Goal: Find specific page/section: Find specific page/section

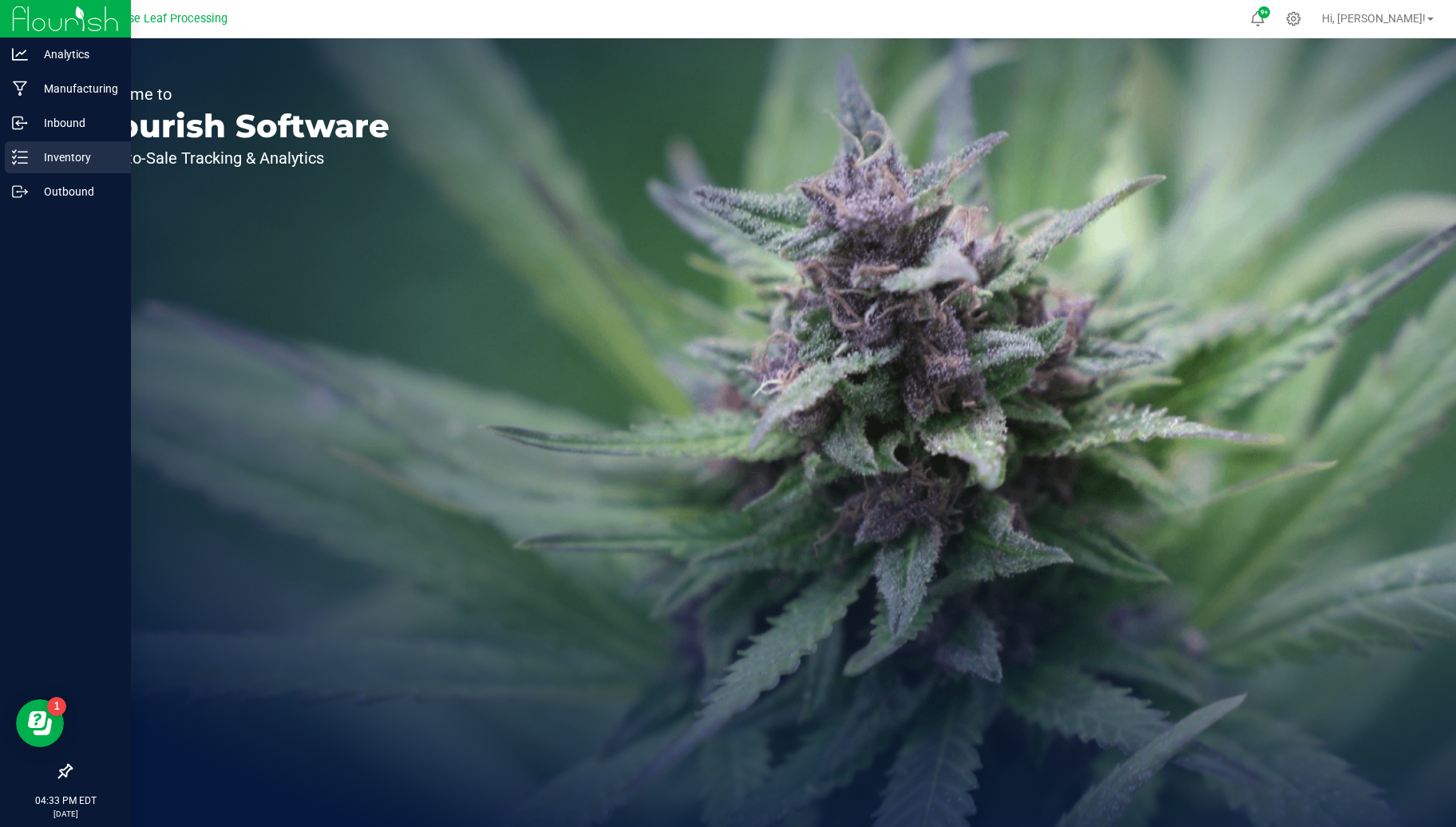
click at [75, 169] on div "Inventory" at bounding box center [67, 157] width 126 height 32
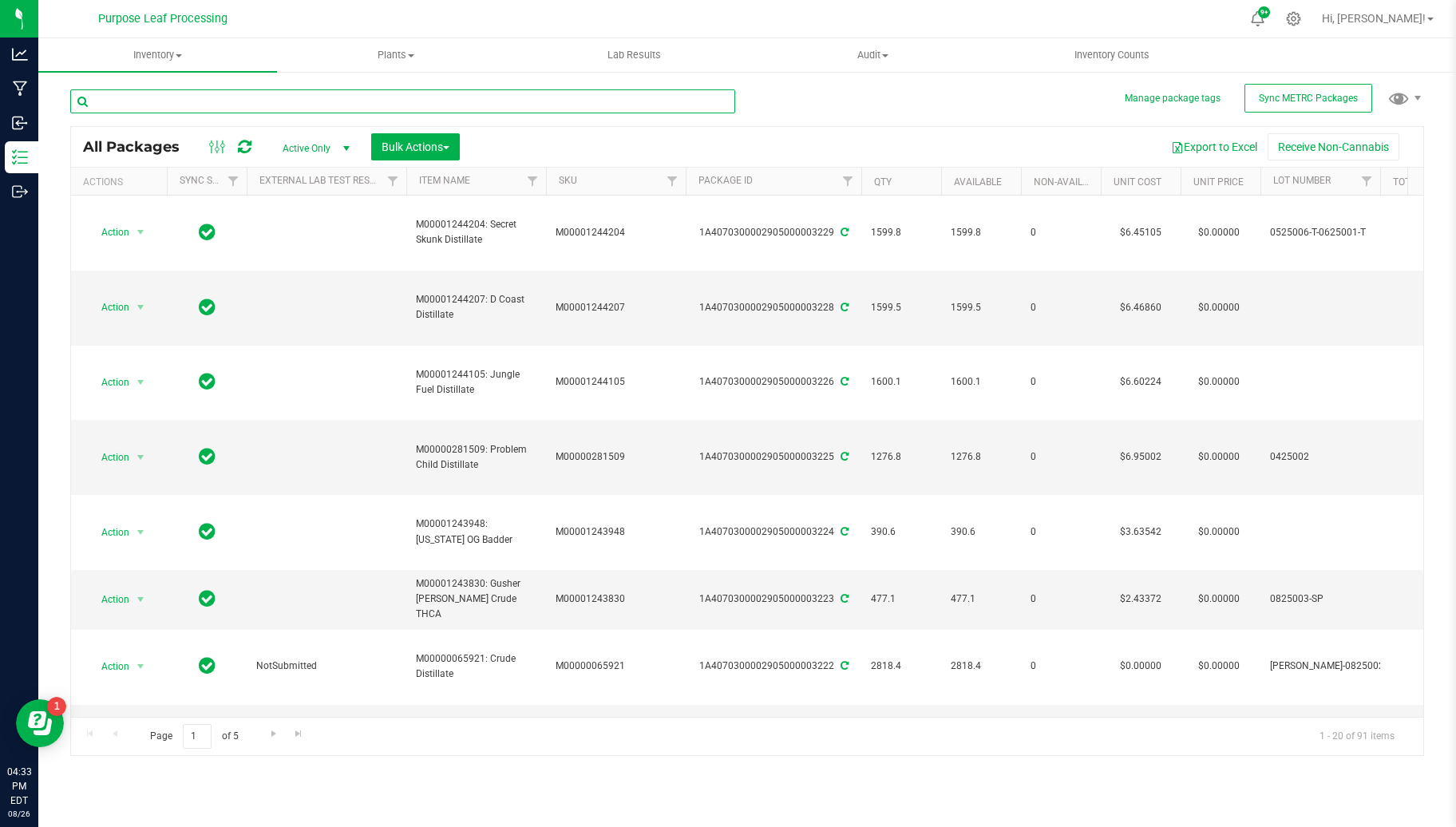
click at [307, 98] on input "text" at bounding box center [402, 101] width 665 height 24
type input "terpenes"
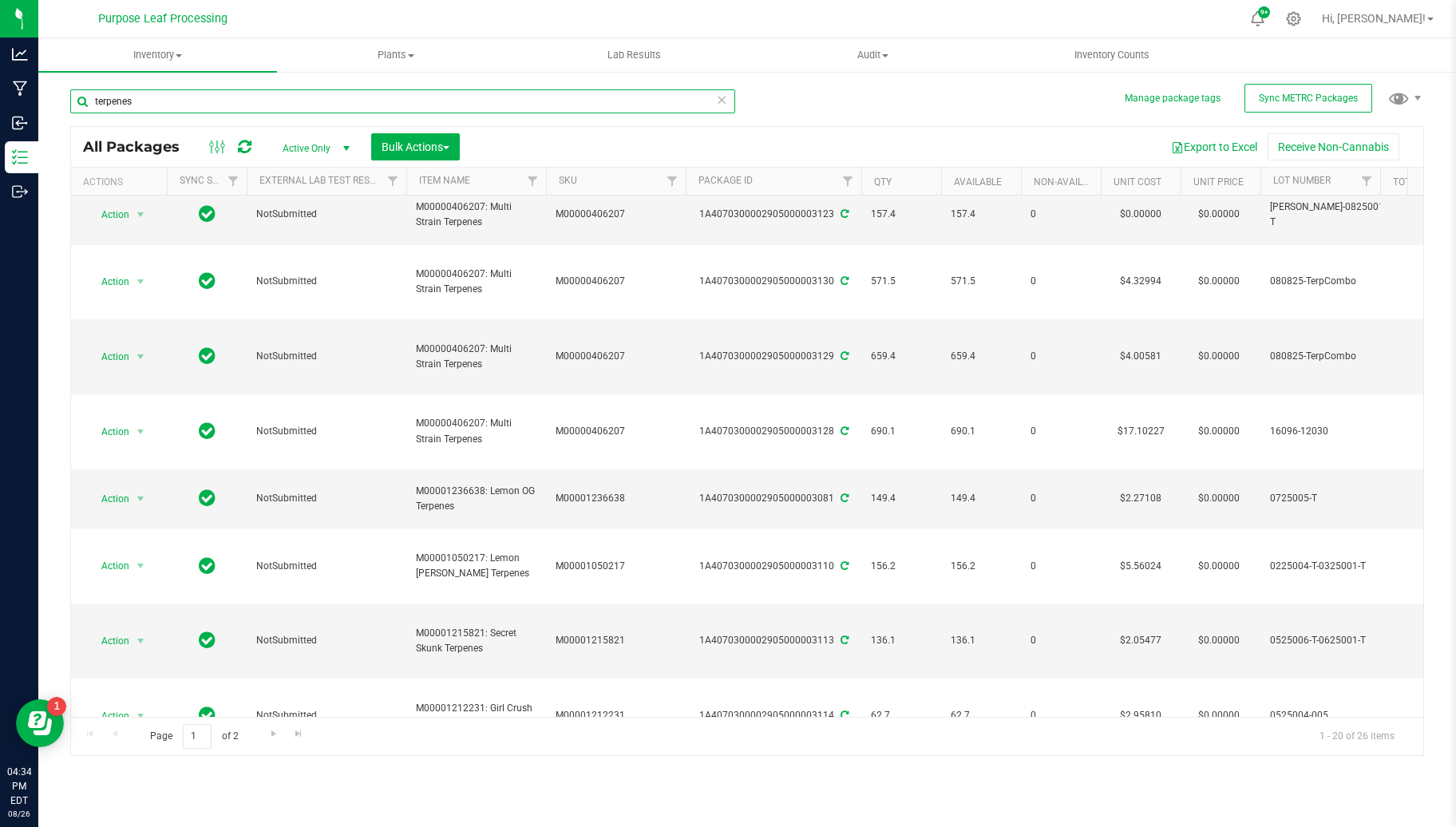
scroll to position [373, 0]
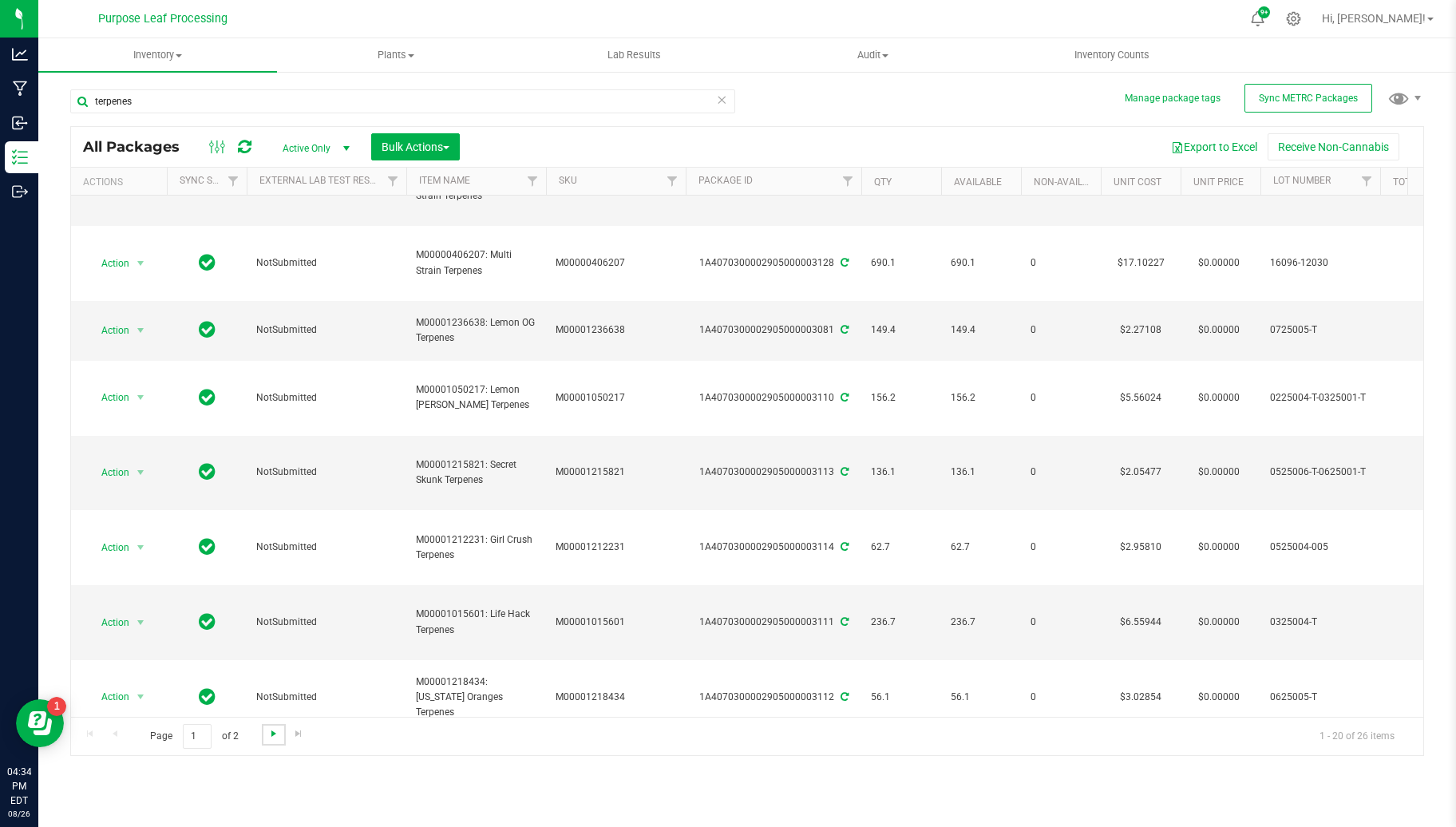
click at [270, 734] on span "Go to the next page" at bounding box center [274, 734] width 13 height 13
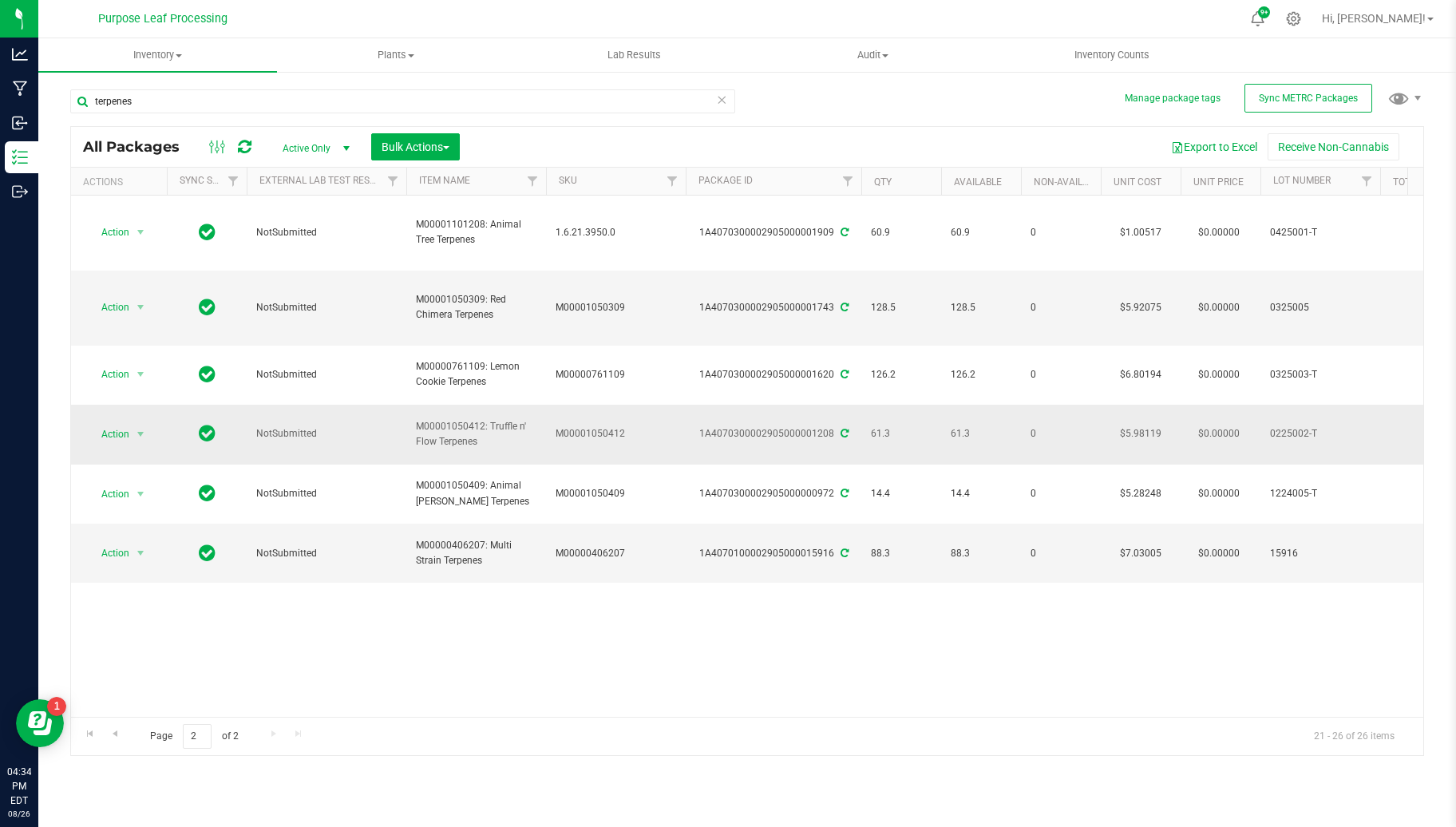
click at [577, 405] on td "M00001050412" at bounding box center [615, 435] width 140 height 60
click at [119, 729] on span "Go to the previous page" at bounding box center [115, 734] width 13 height 13
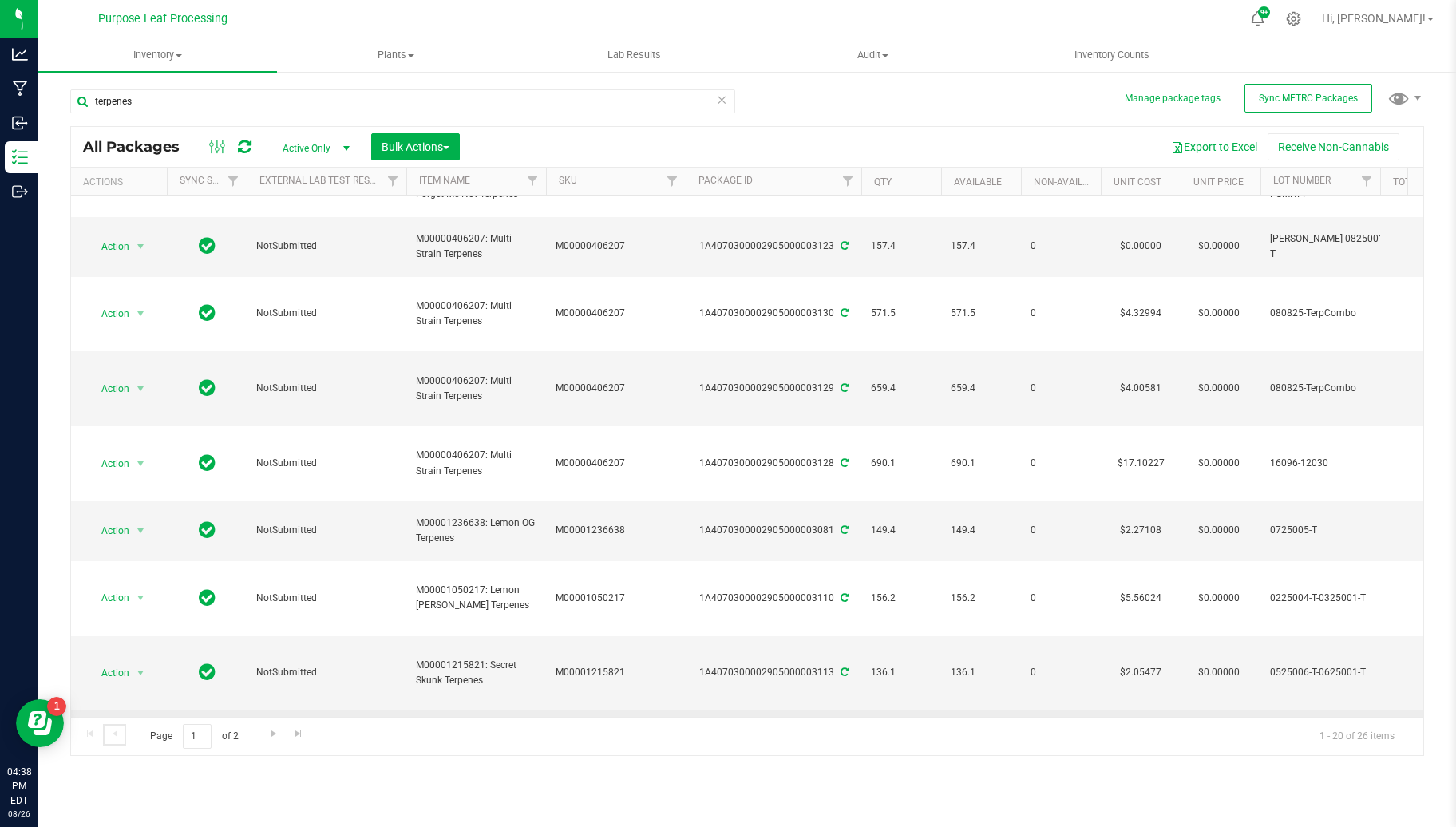
scroll to position [176, 0]
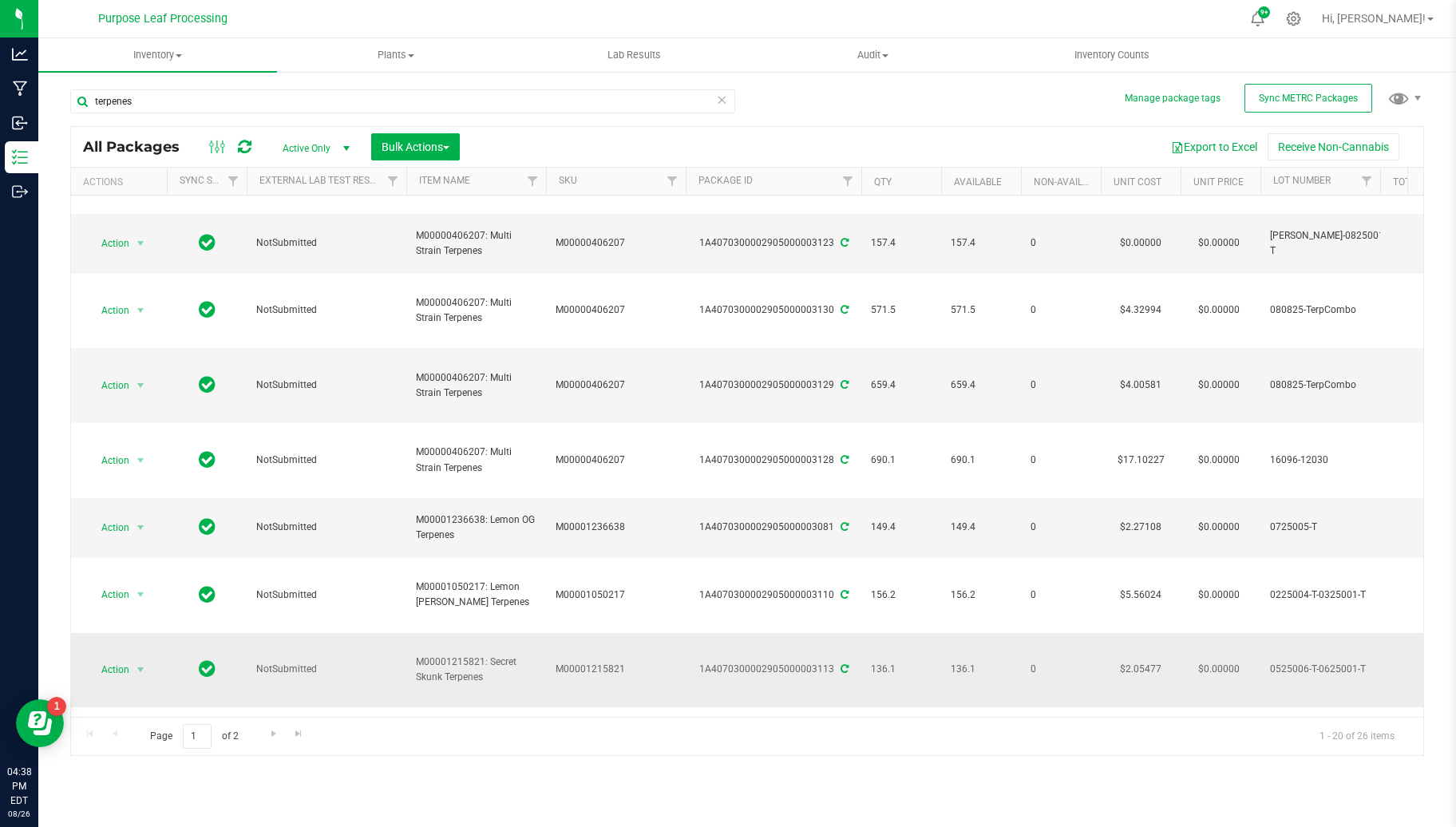
click at [657, 633] on td "M00001215821" at bounding box center [615, 670] width 140 height 75
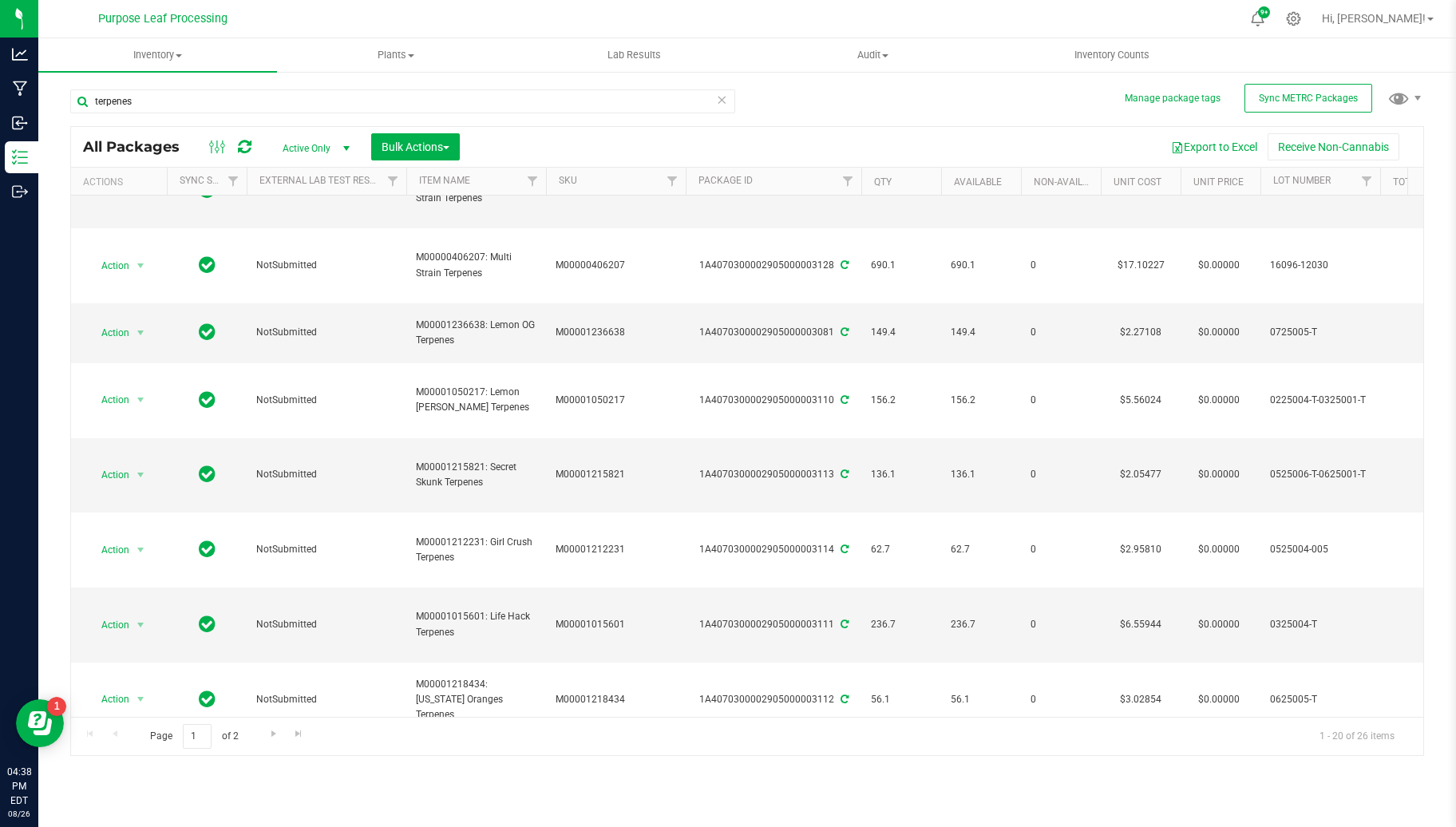
scroll to position [373, 0]
click at [272, 733] on span "Go to the next page" at bounding box center [274, 734] width 13 height 13
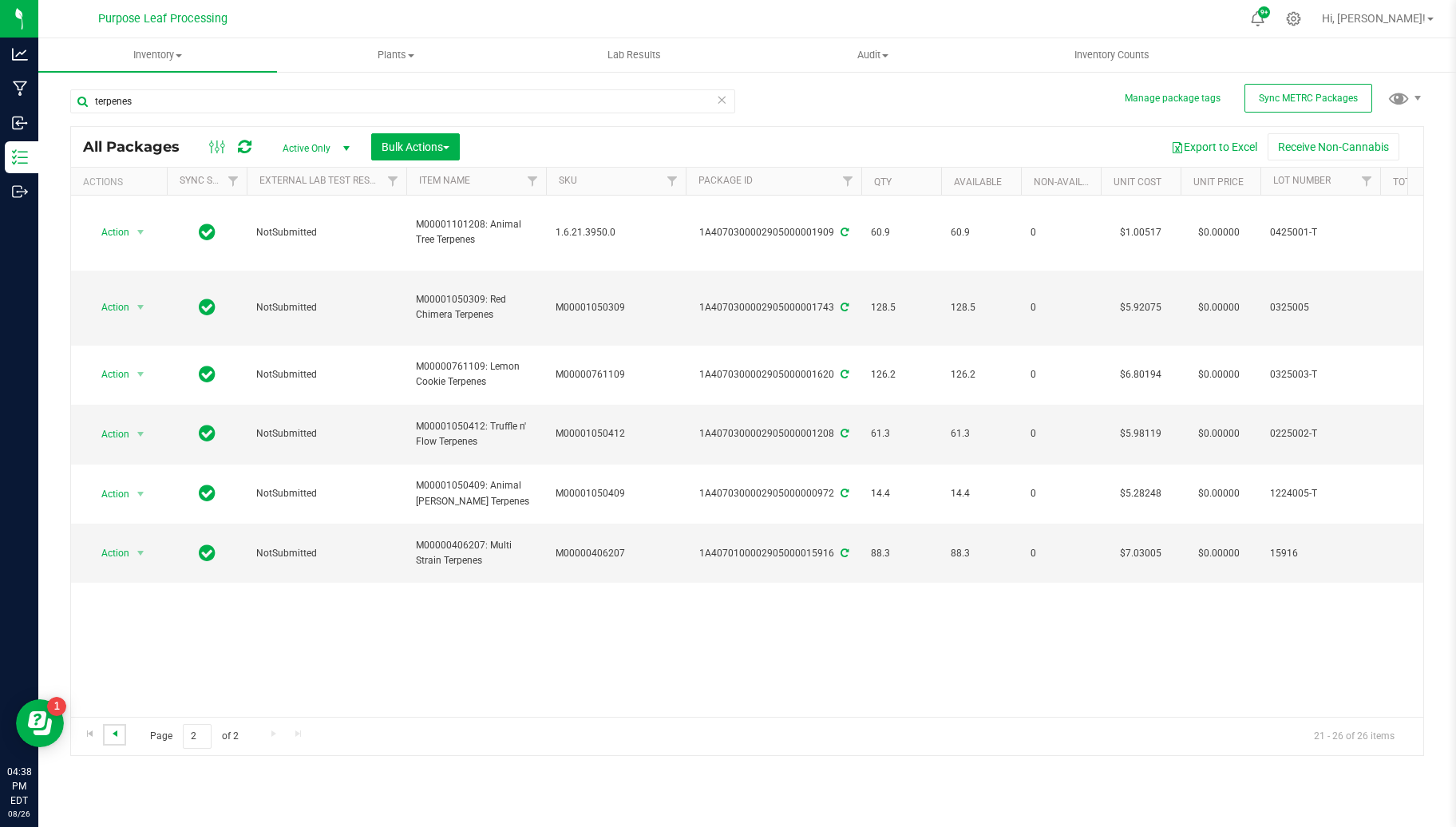
click at [113, 730] on span "Go to the previous page" at bounding box center [115, 734] width 13 height 13
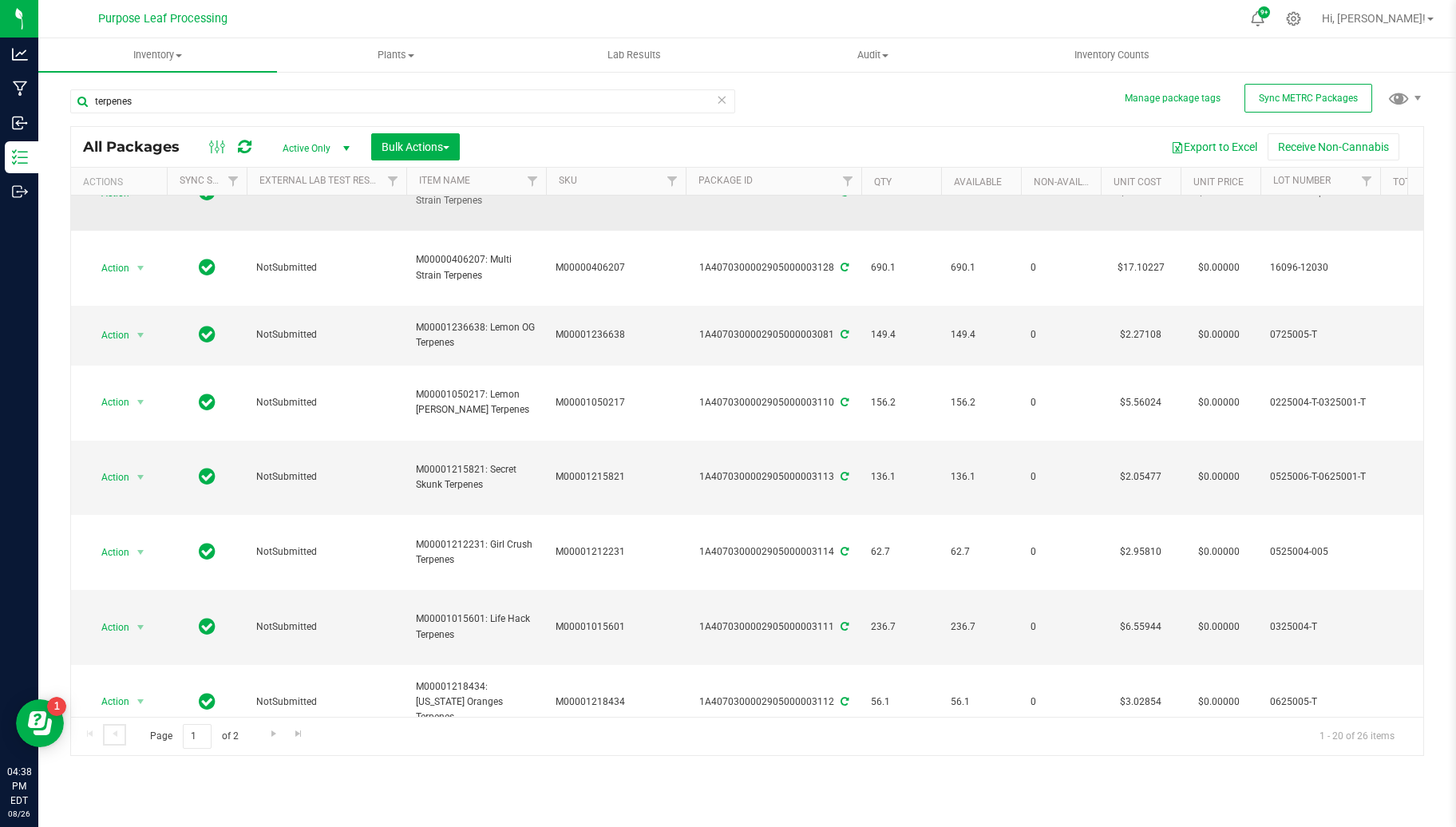
scroll to position [369, 0]
click at [740, 761] on div "1A4070300002905000003004" at bounding box center [774, 769] width 181 height 15
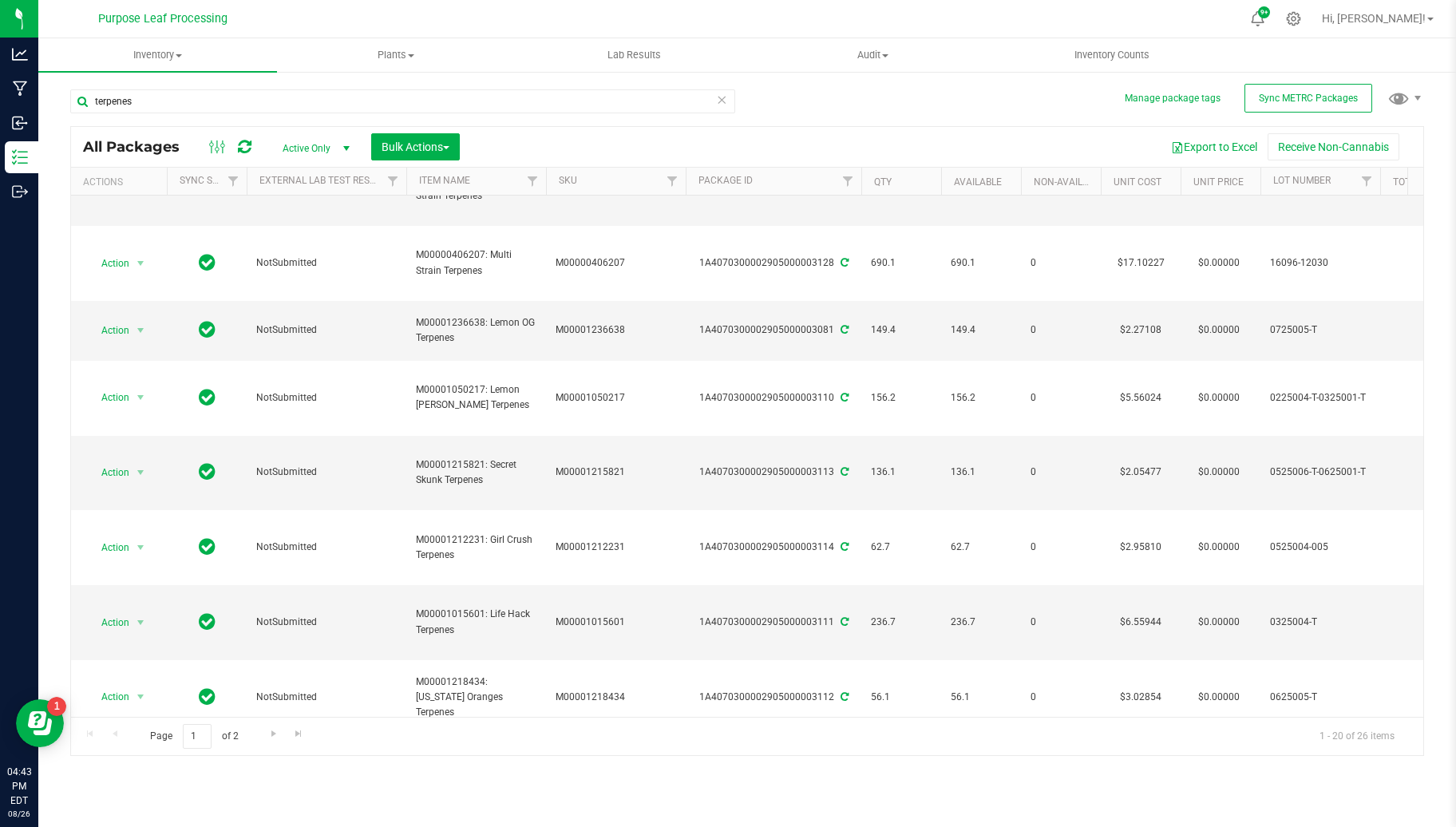
click at [136, 608] on li "See history" at bounding box center [137, 613] width 99 height 24
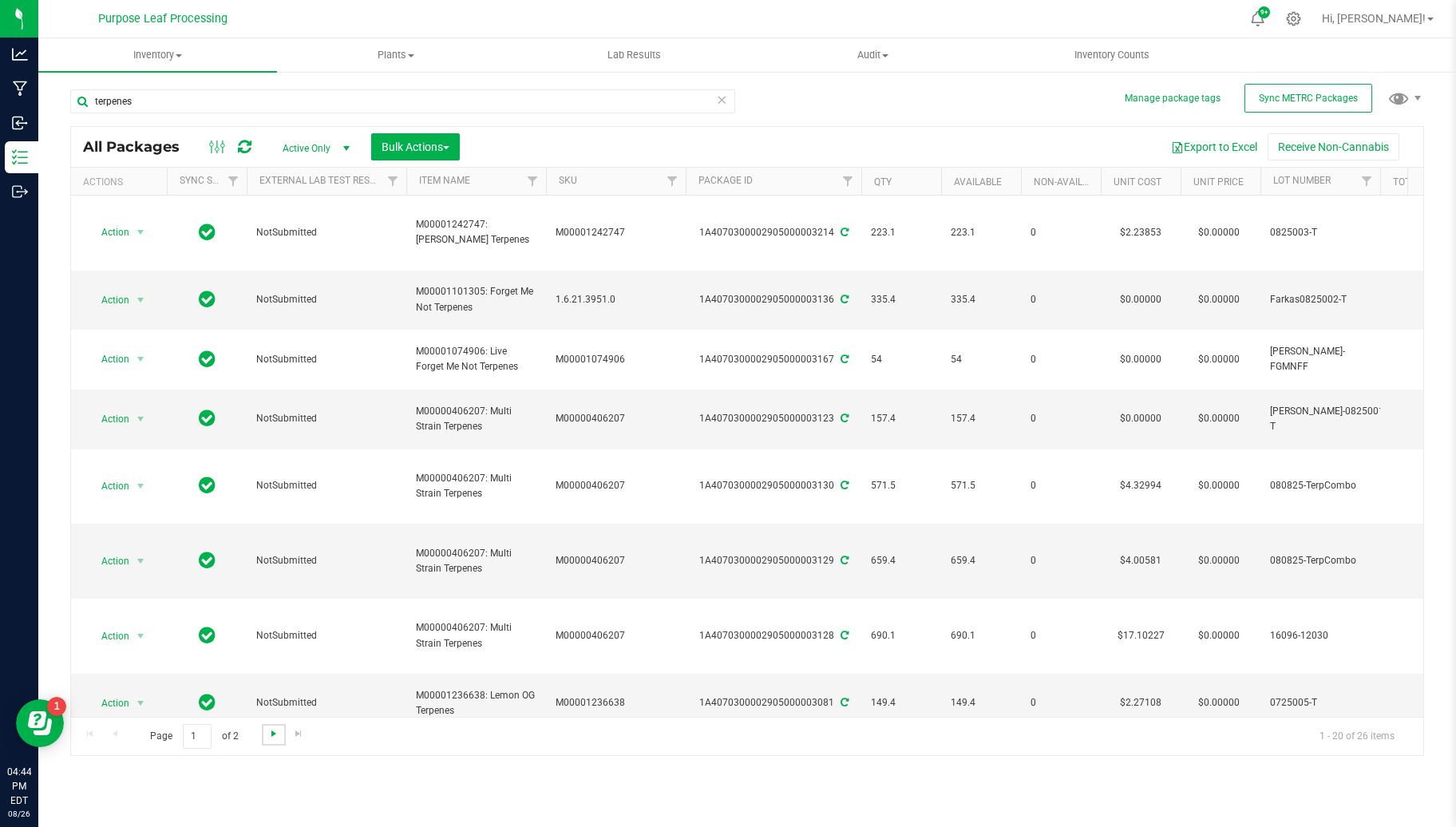
click at [272, 728] on span "Go to the next page" at bounding box center [274, 734] width 13 height 13
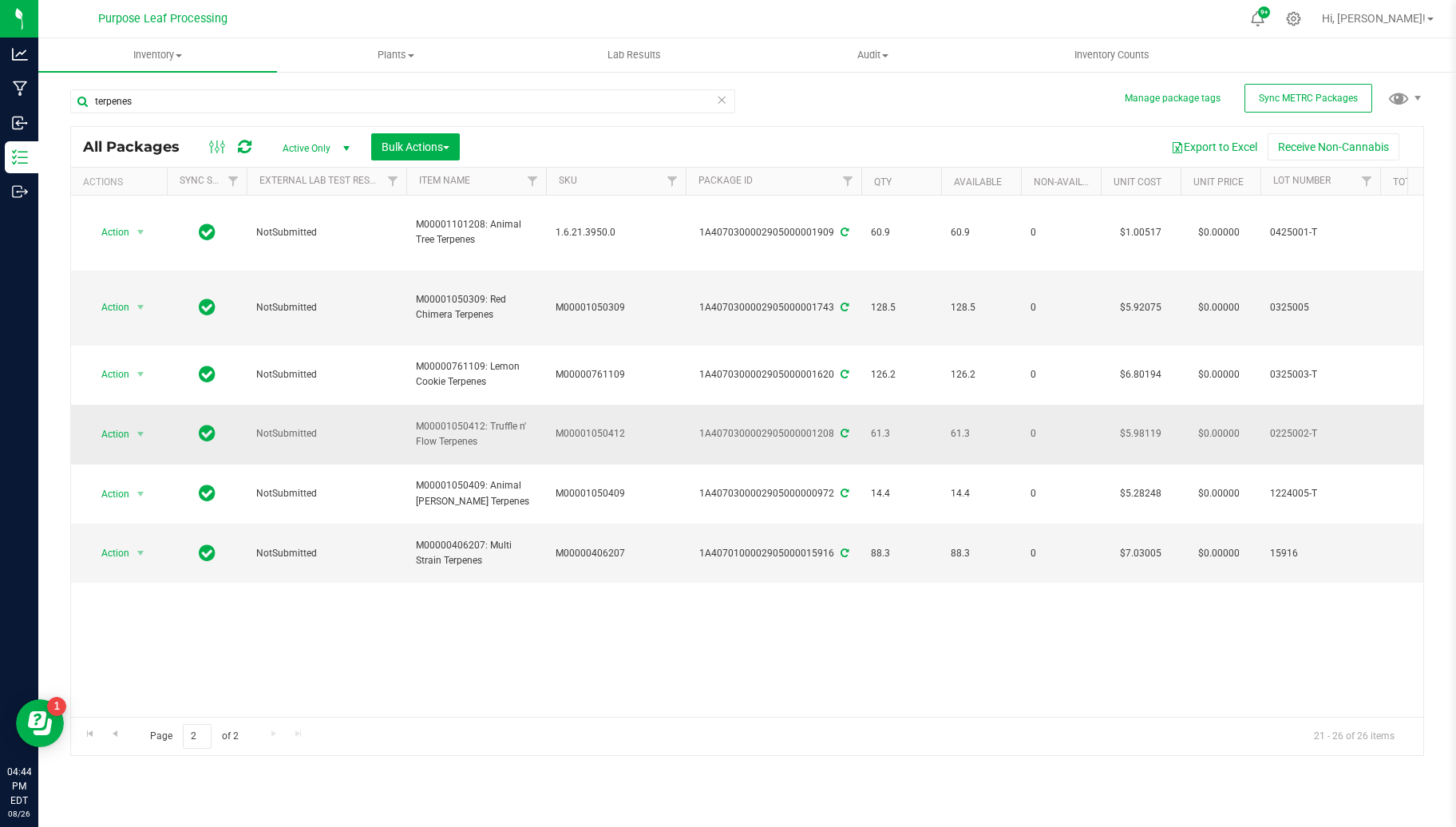
click at [649, 427] on span "M00001050412" at bounding box center [615, 434] width 121 height 15
click at [113, 733] on span "Go to the previous page" at bounding box center [115, 734] width 13 height 13
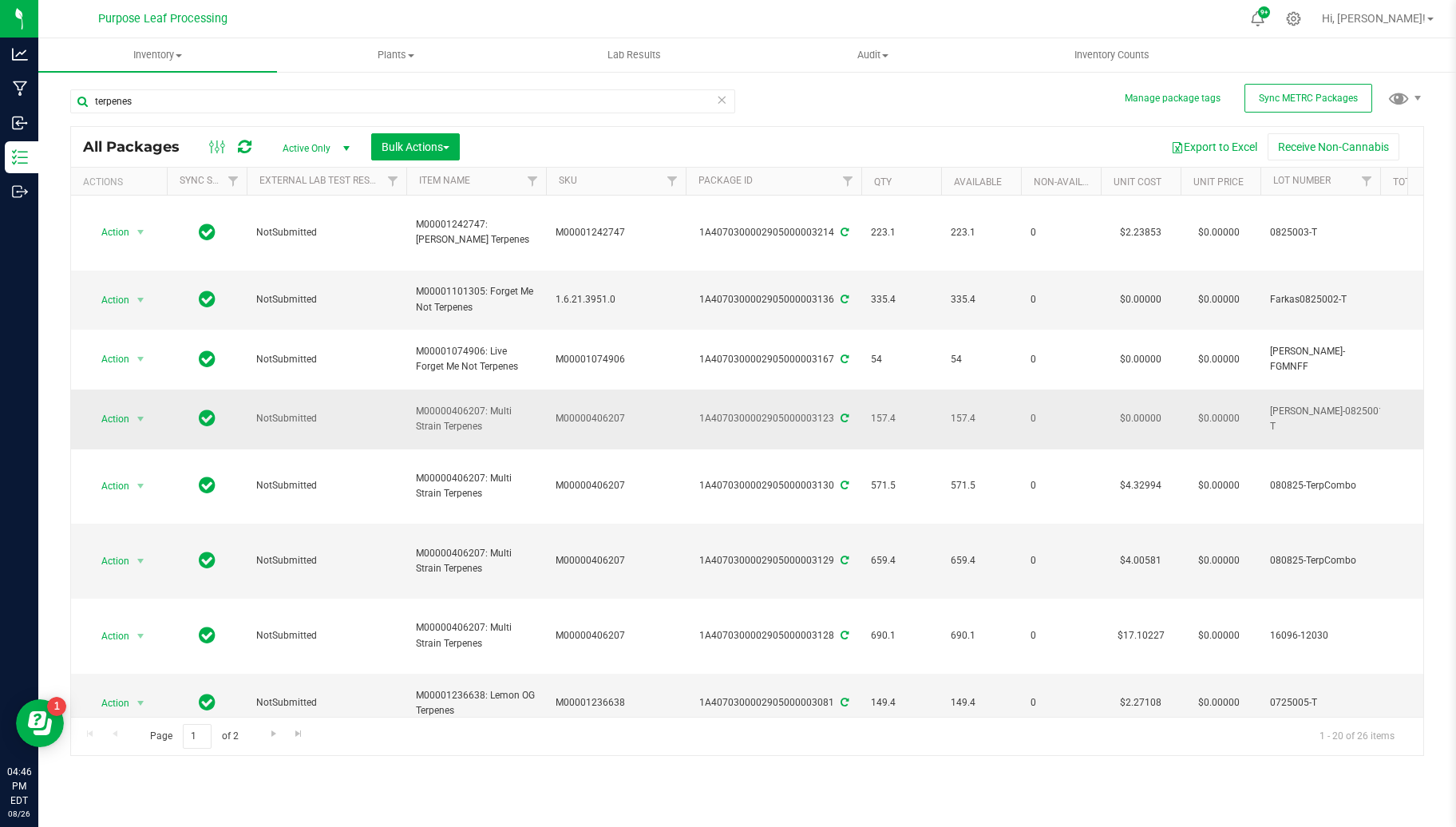
drag, startPoint x: 578, startPoint y: 480, endPoint x: 571, endPoint y: 339, distance: 141.2
click at [1159, 390] on td "$0.00000" at bounding box center [1140, 419] width 80 height 60
click at [1012, 390] on td "157.4" at bounding box center [980, 419] width 80 height 60
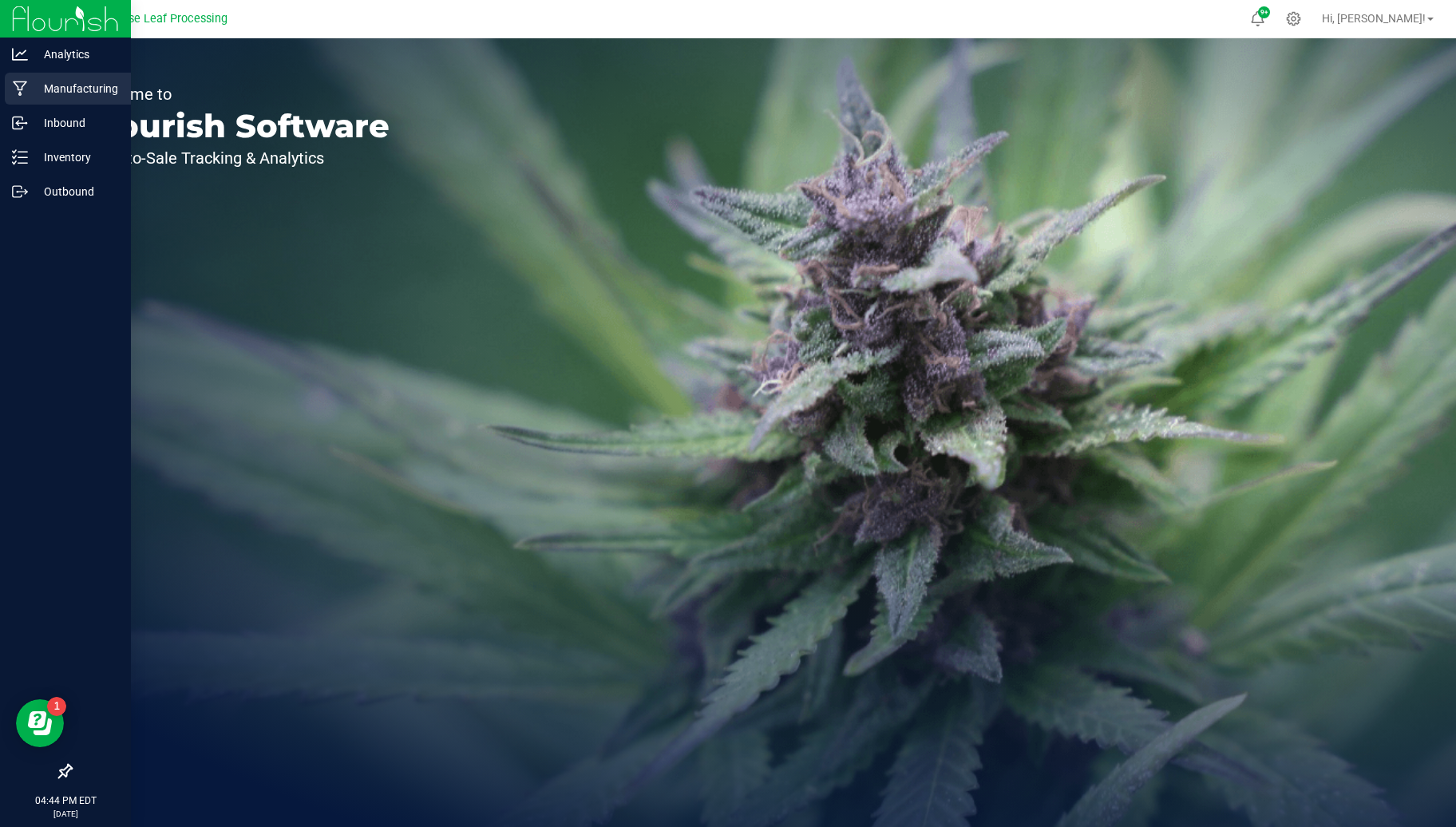
click at [74, 86] on p "Manufacturing" at bounding box center [76, 88] width 96 height 19
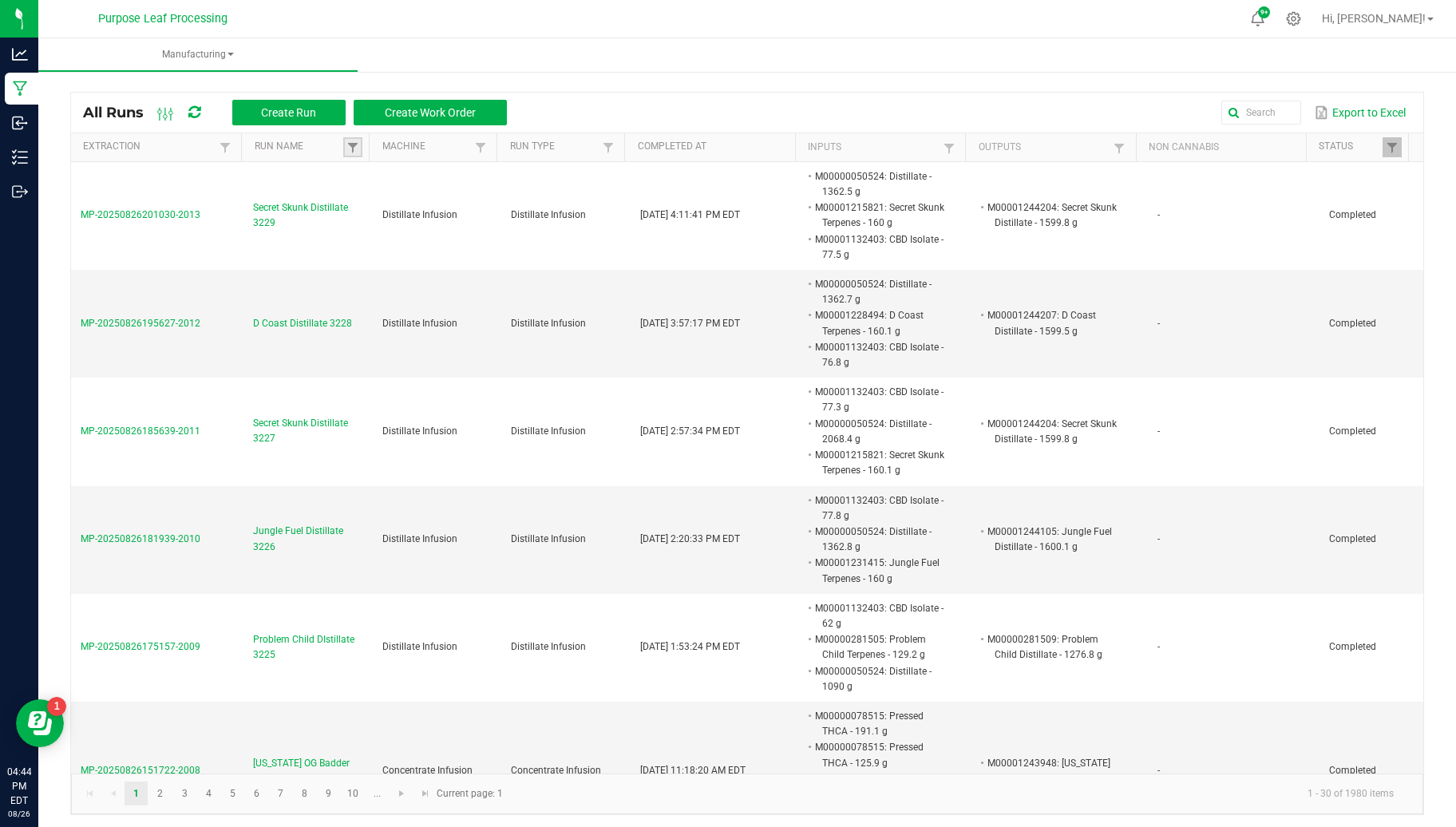
click at [357, 146] on link at bounding box center [352, 147] width 19 height 20
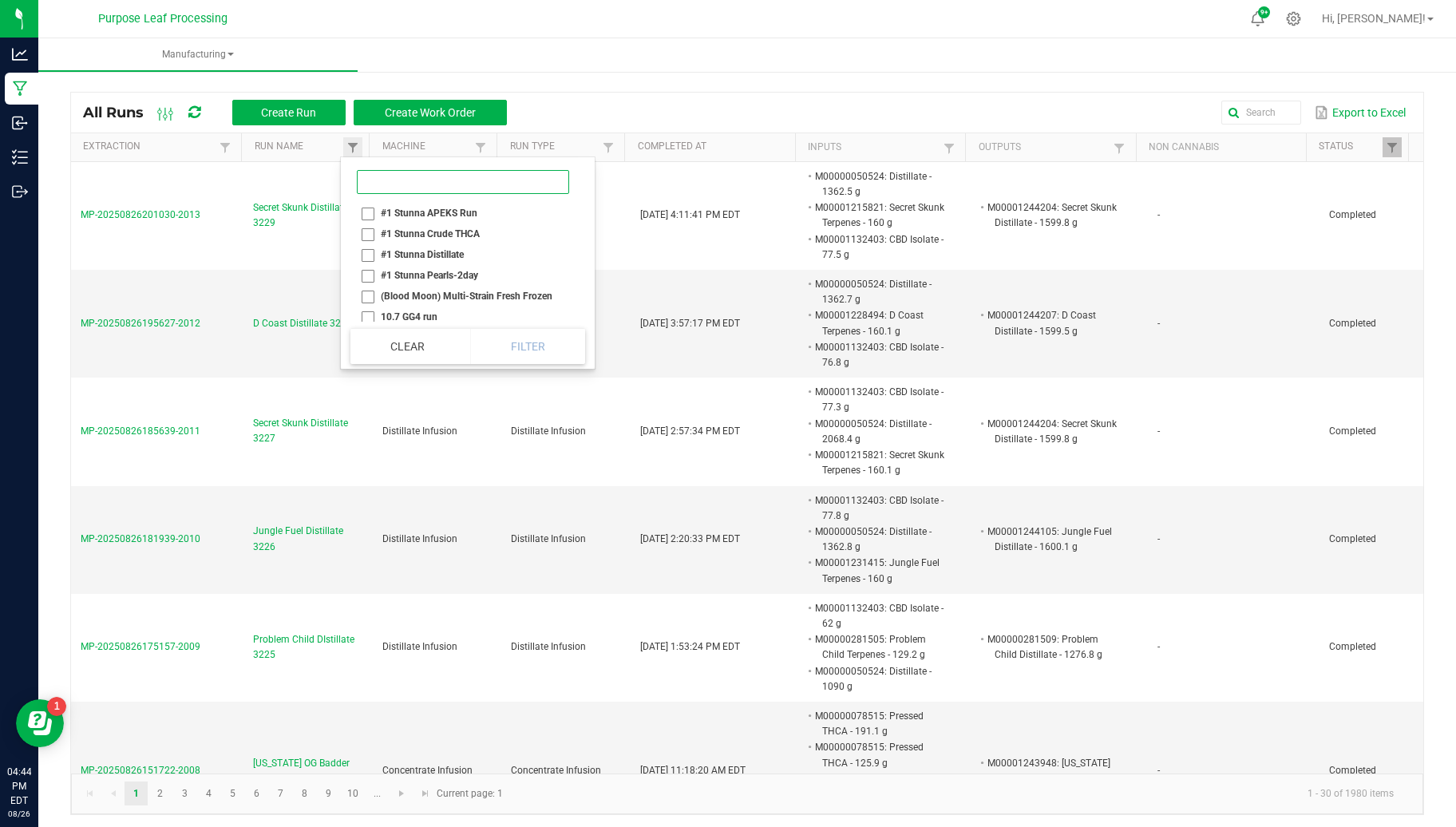
click at [405, 183] on input at bounding box center [463, 182] width 212 height 24
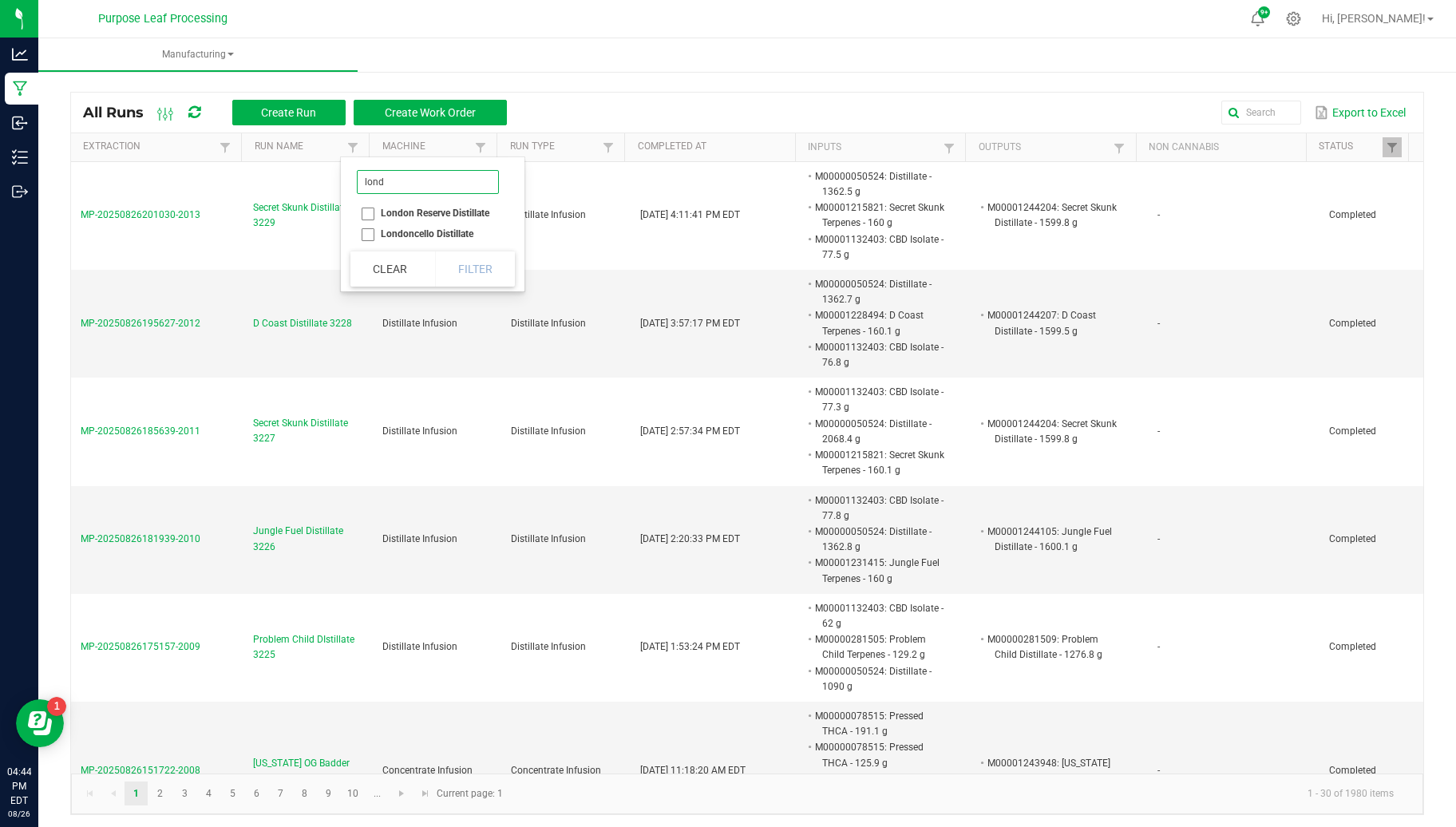
type input "lond"
click at [439, 210] on li "London Reserve Distillate" at bounding box center [427, 213] width 154 height 21
checkbox Distillate "true"
click at [460, 264] on button "Filter" at bounding box center [474, 269] width 80 height 35
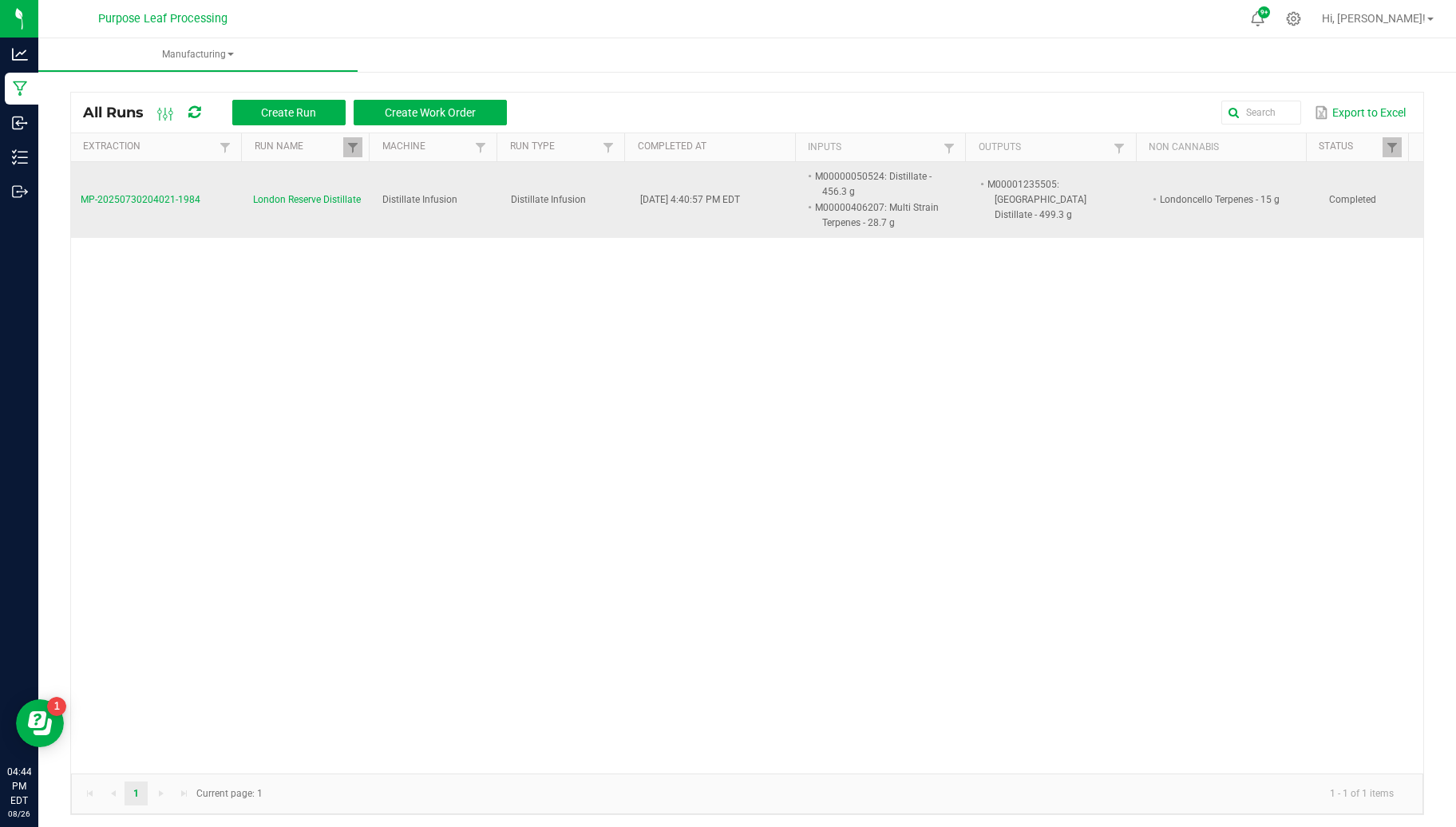
click at [289, 192] on span "London Reserve Distillate" at bounding box center [306, 200] width 108 height 15
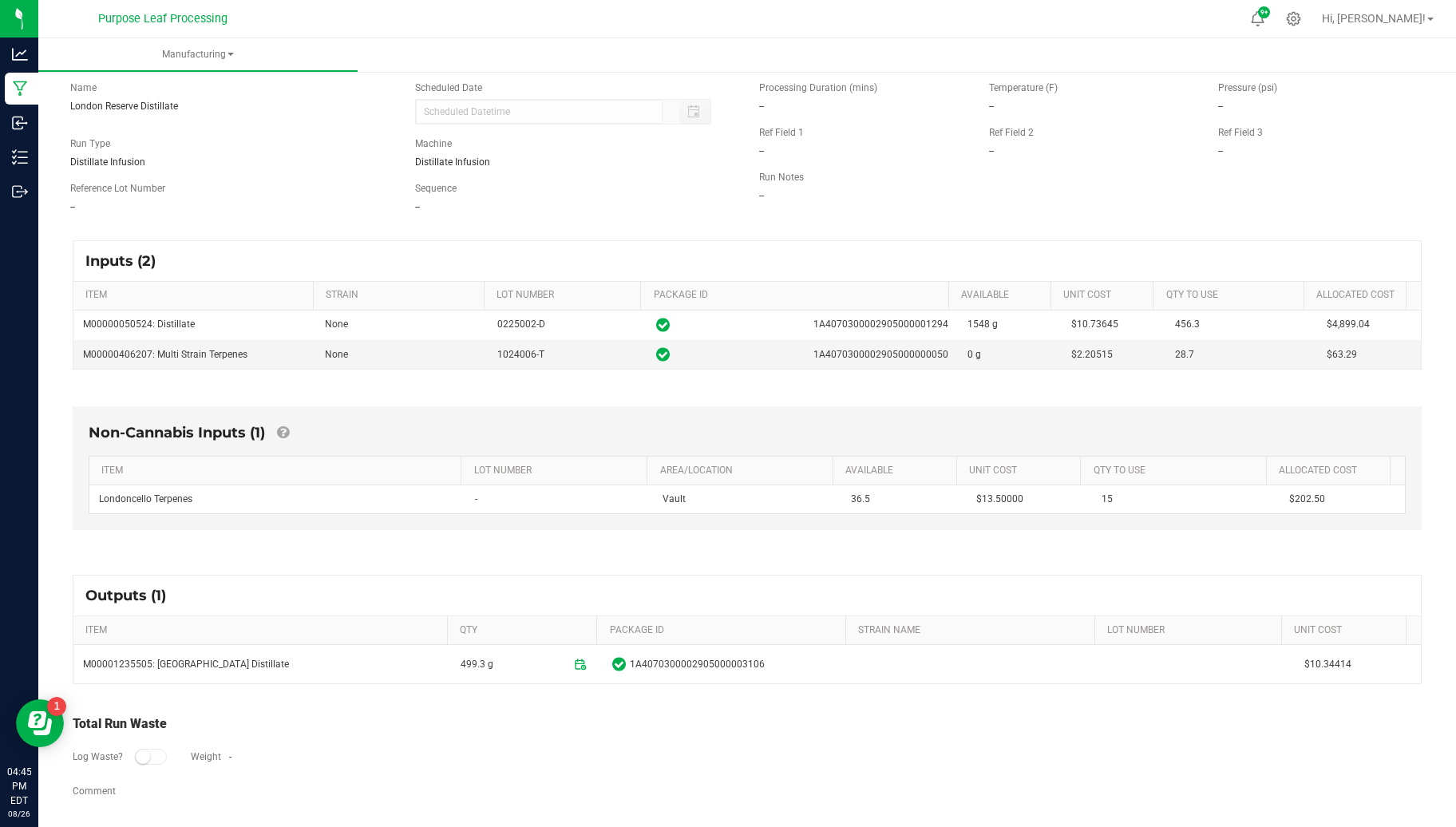
scroll to position [88, 0]
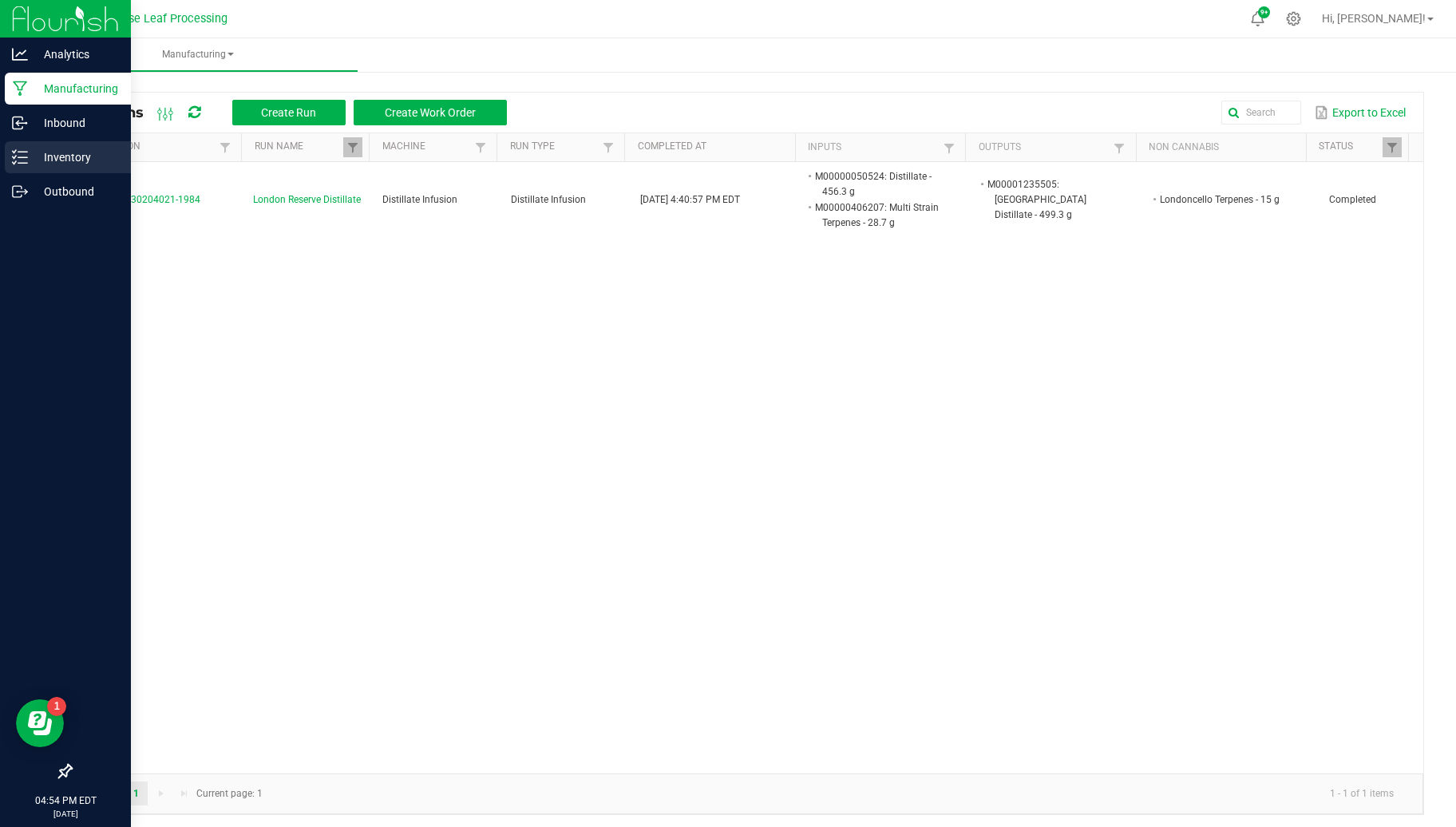
click at [69, 166] on p "Inventory" at bounding box center [76, 157] width 96 height 19
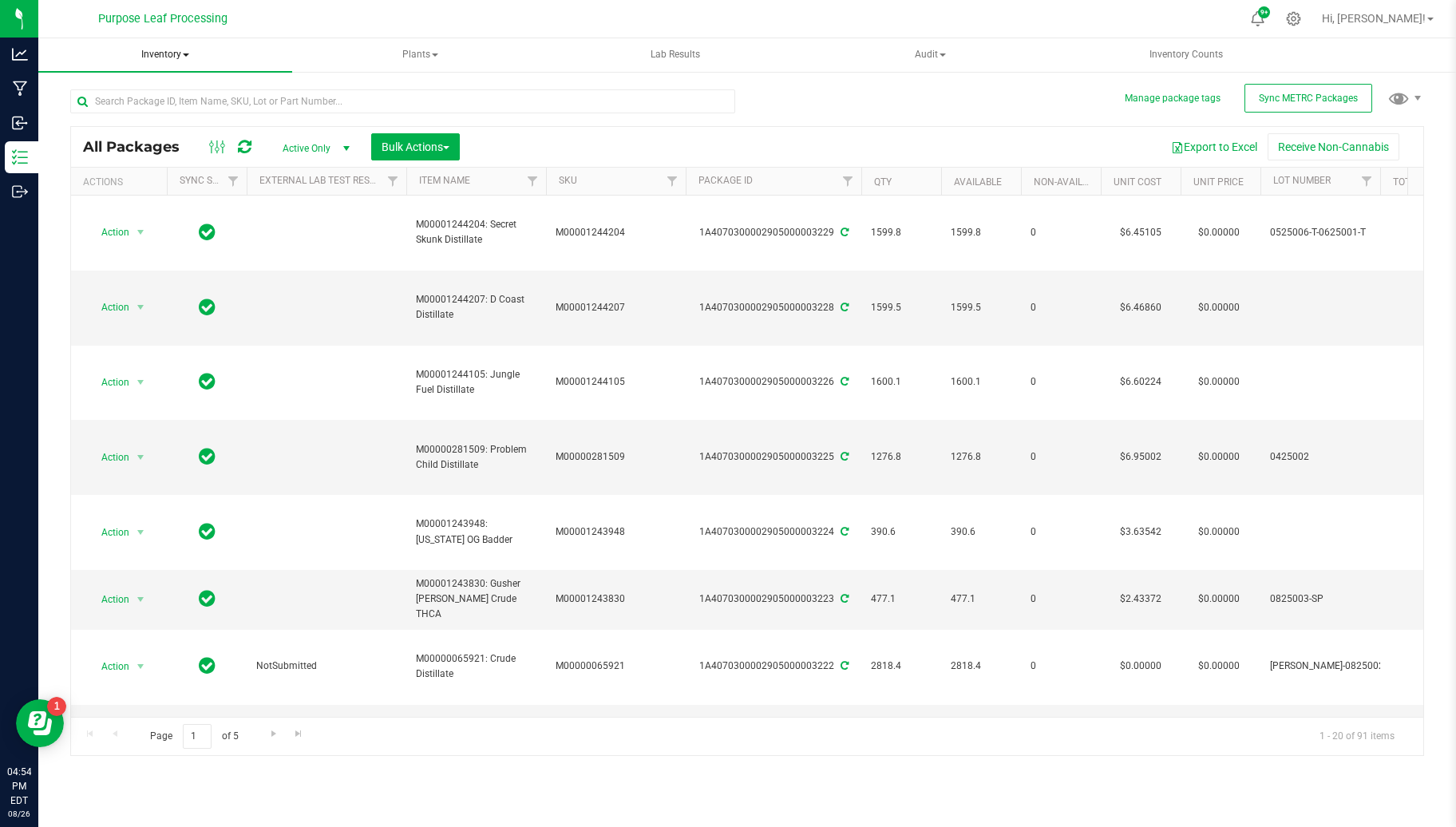
click at [188, 52] on span "Inventory" at bounding box center [165, 55] width 254 height 34
click at [130, 113] on span "All inventory" at bounding box center [113, 114] width 108 height 14
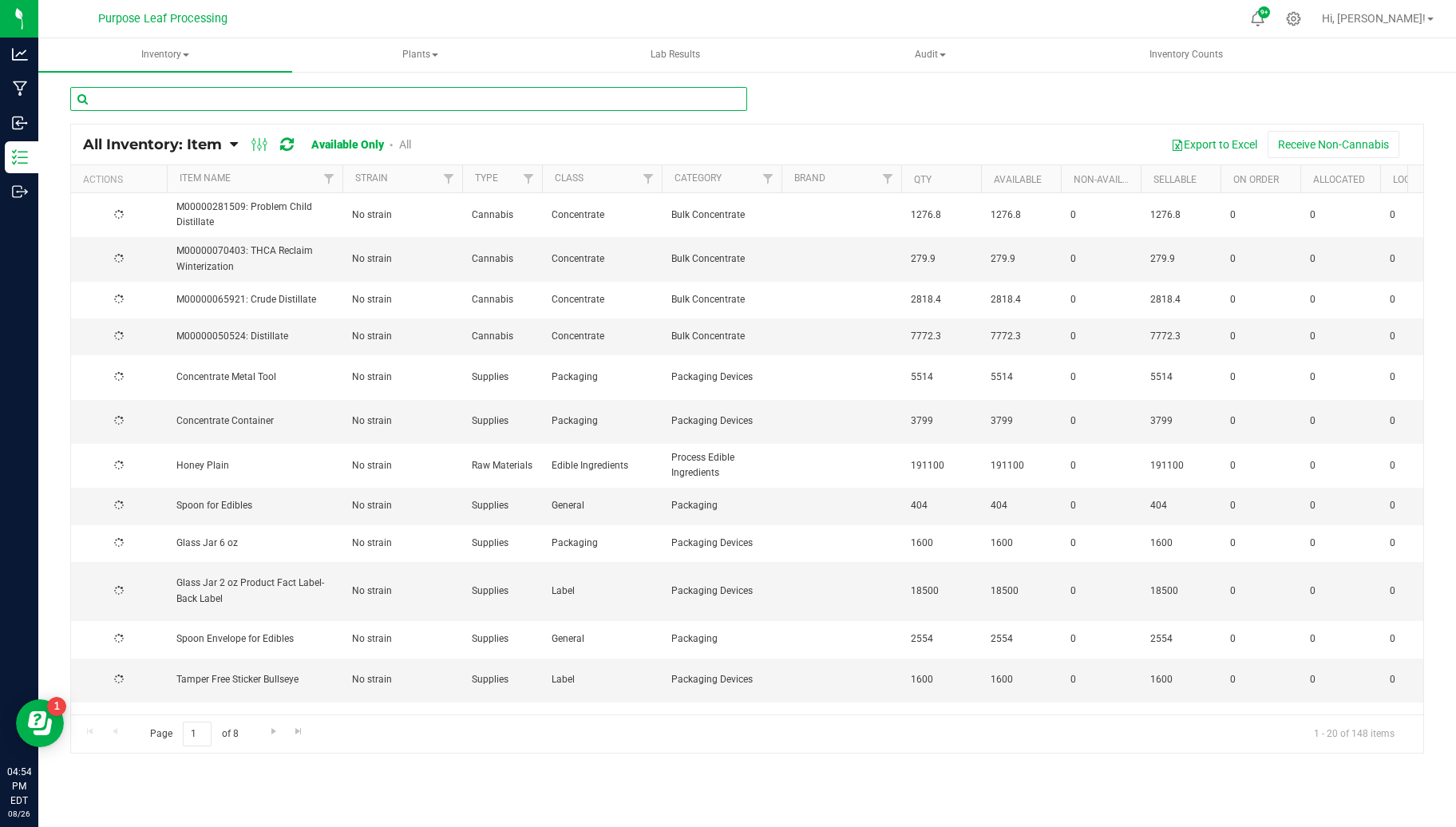
click at [304, 98] on input "text" at bounding box center [408, 99] width 677 height 24
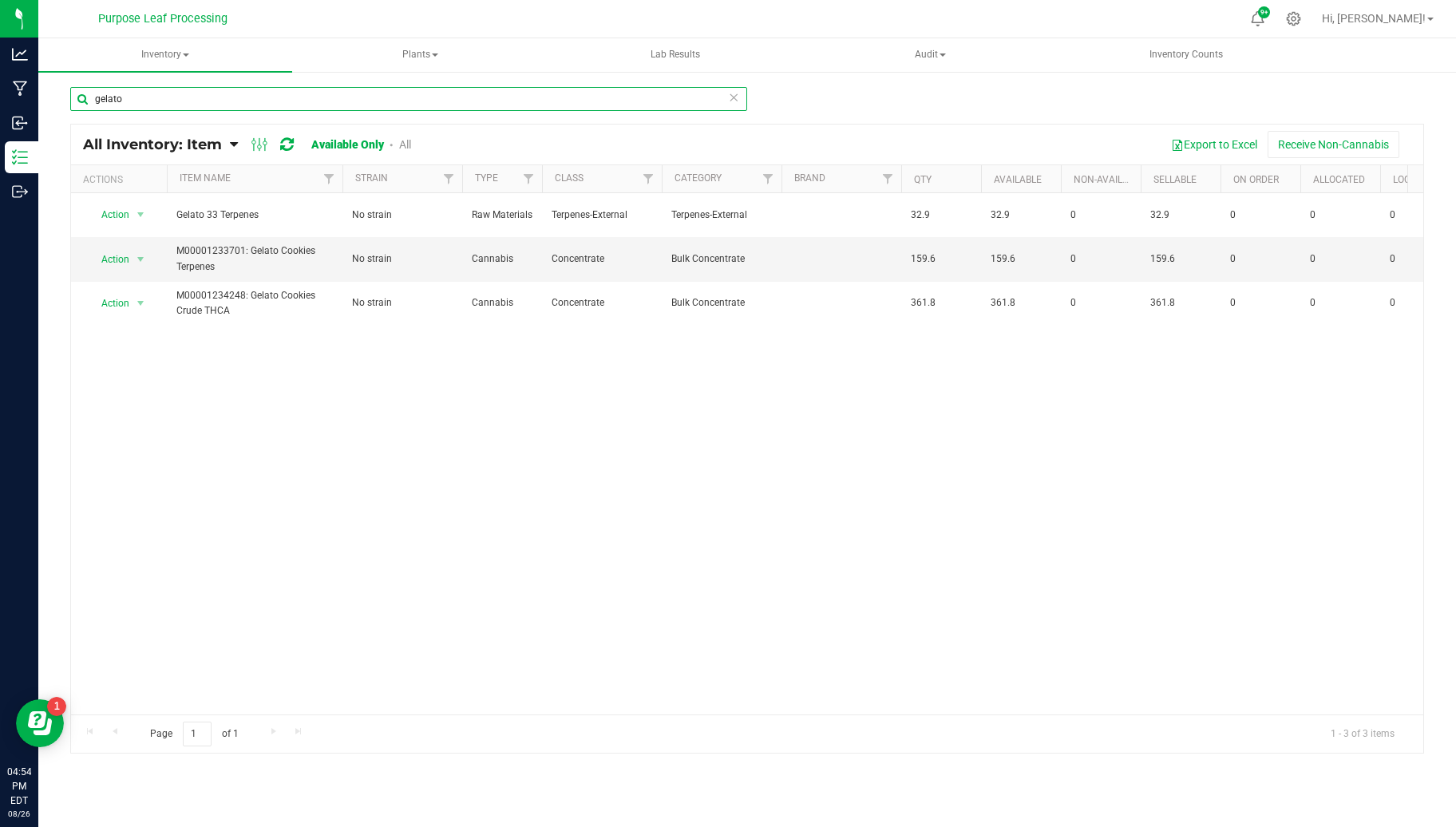
type input "gelato"
